Goal: Task Accomplishment & Management: Complete application form

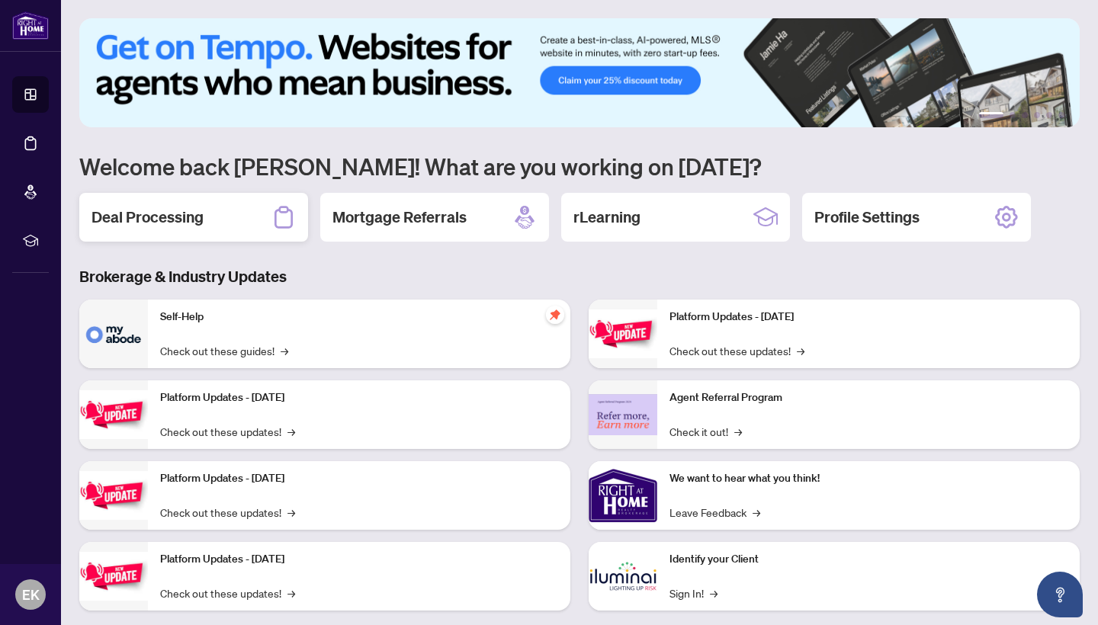
click at [169, 223] on h2 "Deal Processing" at bounding box center [148, 217] width 112 height 21
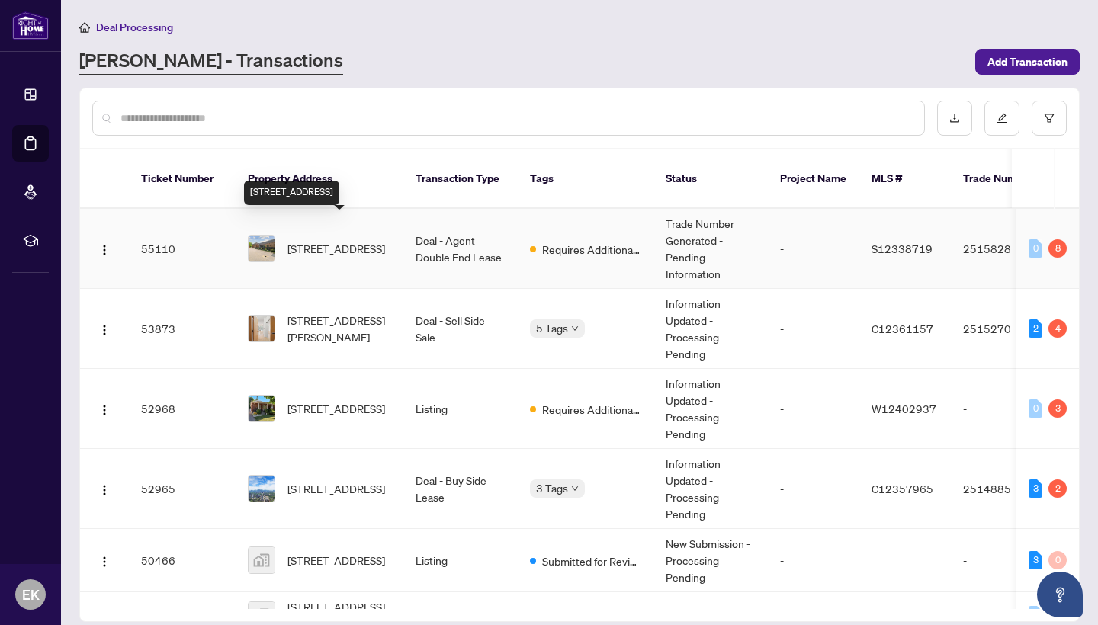
click at [350, 240] on span "[STREET_ADDRESS]" at bounding box center [336, 248] width 98 height 17
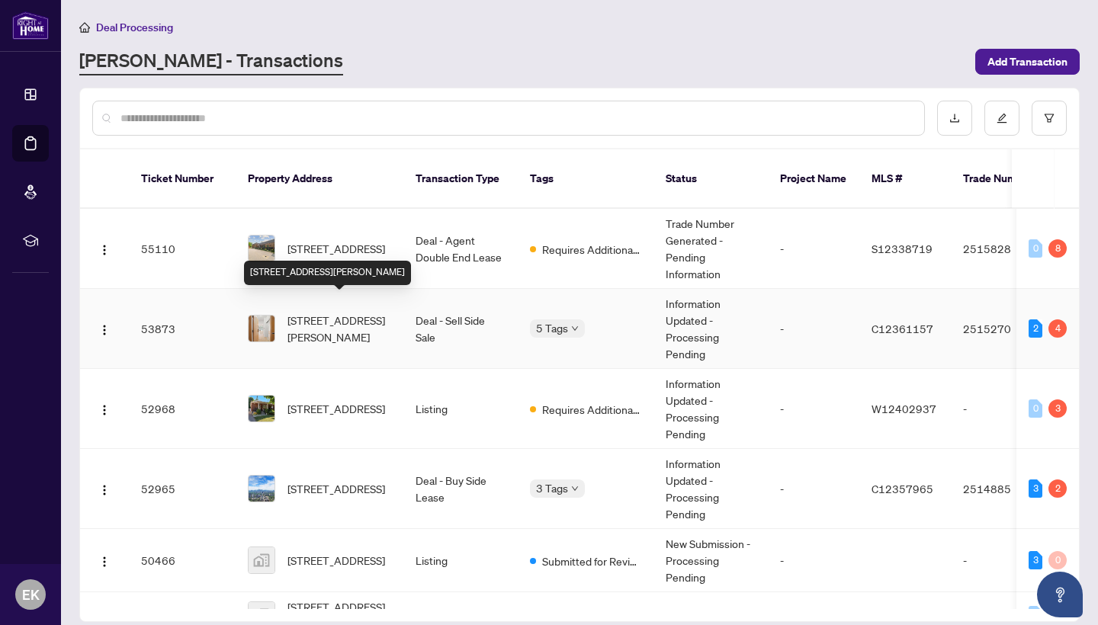
click at [332, 316] on span "[STREET_ADDRESS][PERSON_NAME]" at bounding box center [339, 329] width 104 height 34
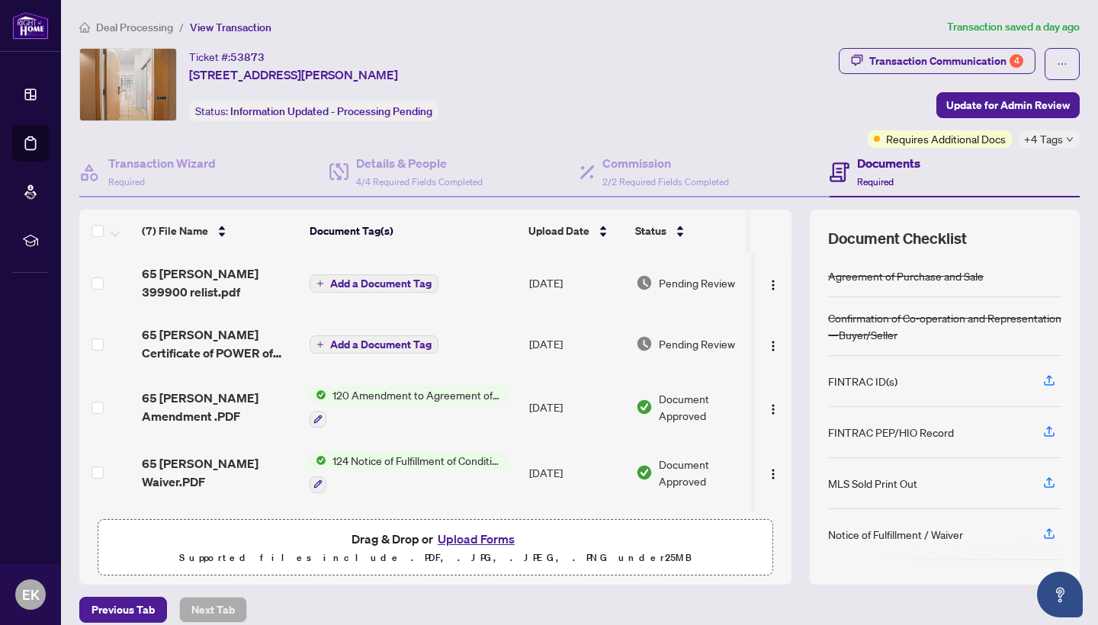
click at [474, 538] on button "Upload Forms" at bounding box center [476, 539] width 86 height 20
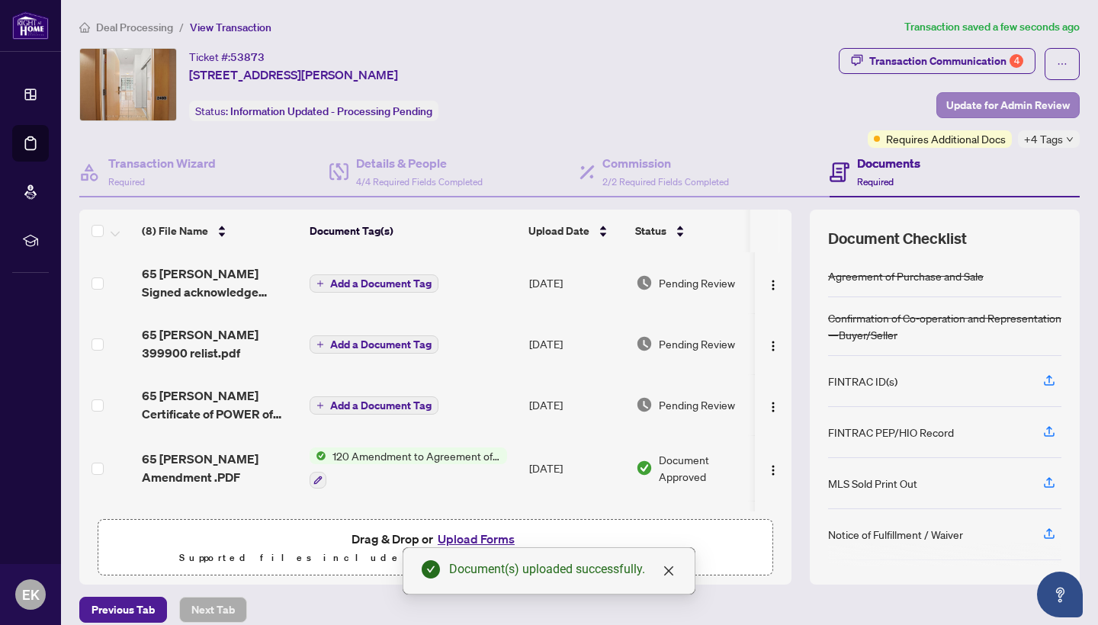
click at [987, 103] on span "Update for Admin Review" at bounding box center [1008, 105] width 124 height 24
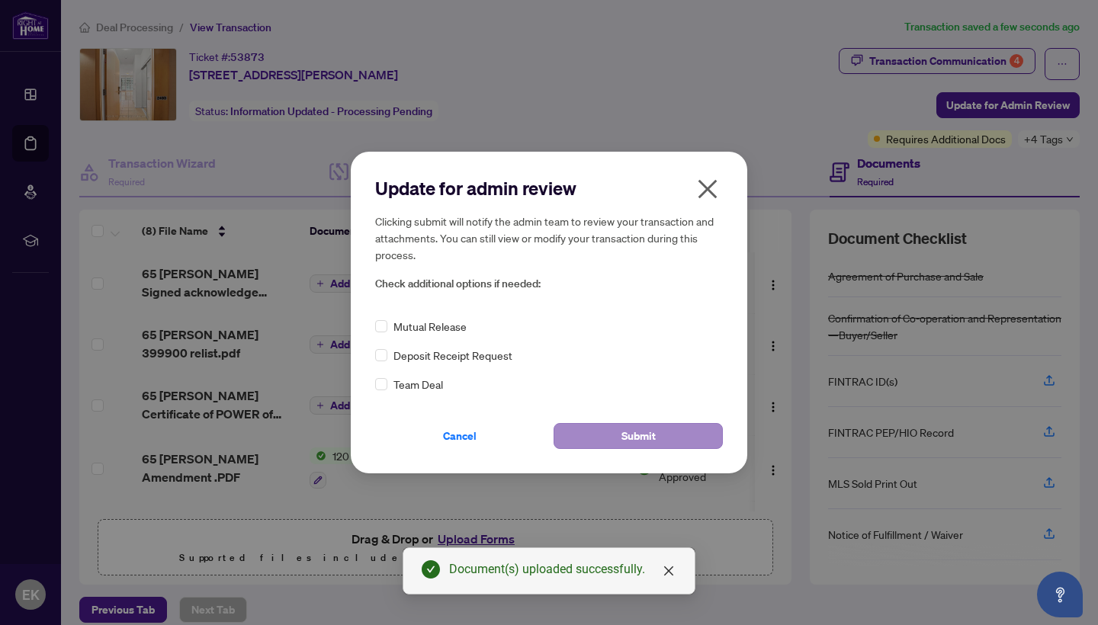
click at [692, 432] on button "Submit" at bounding box center [638, 436] width 169 height 26
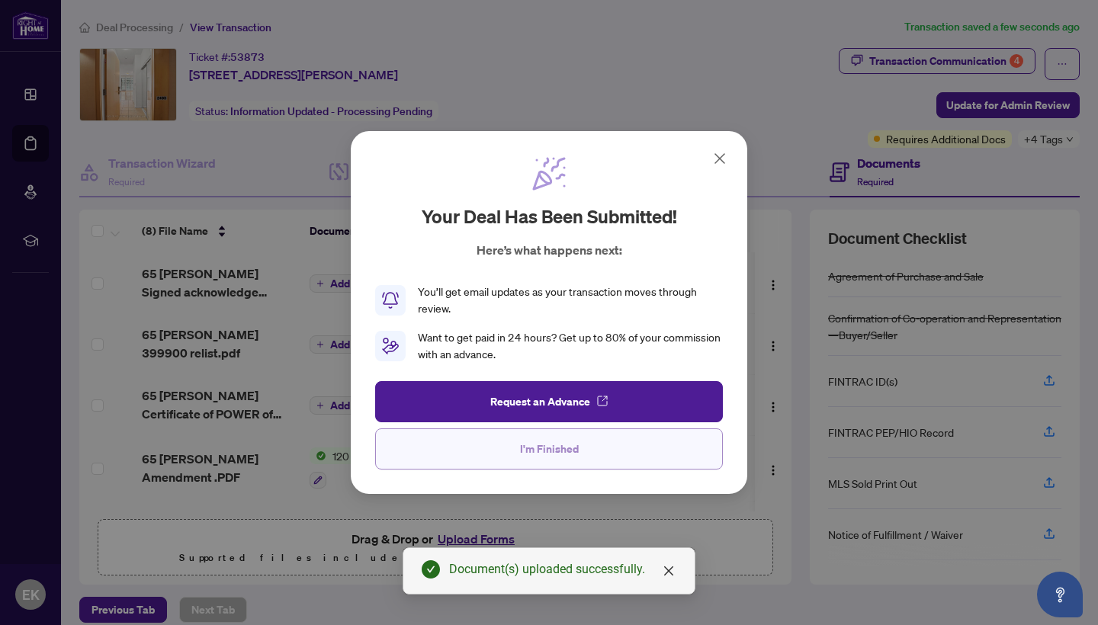
click at [572, 450] on span "I'm Finished" at bounding box center [549, 449] width 59 height 24
